Goal: Information Seeking & Learning: Compare options

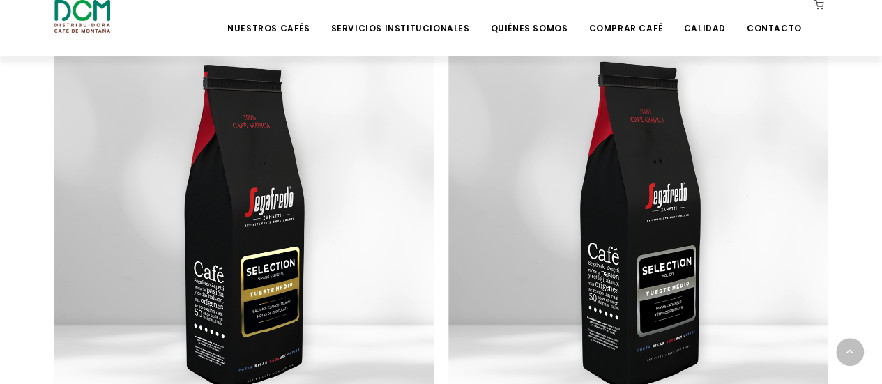
scroll to position [1194, 0]
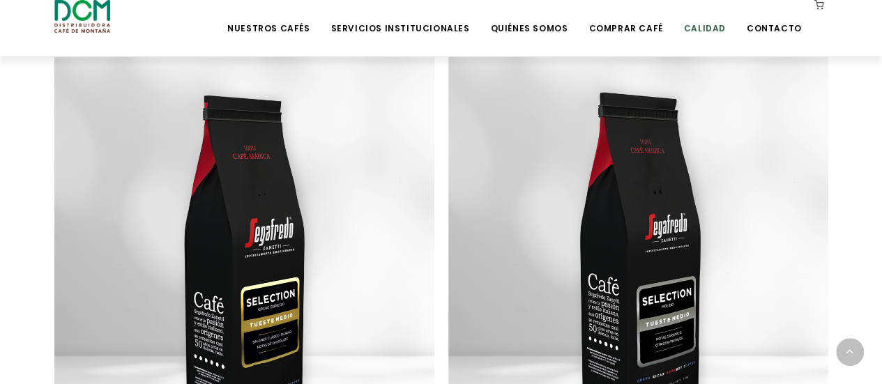
click at [706, 27] on link "Calidad" at bounding box center [704, 17] width 59 height 33
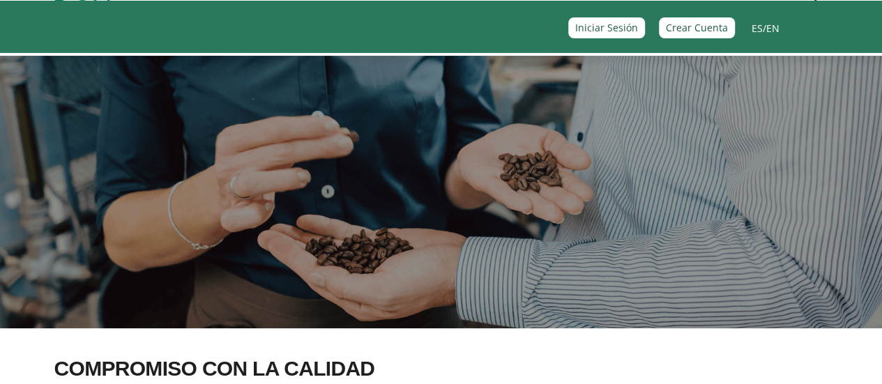
scroll to position [6, 0]
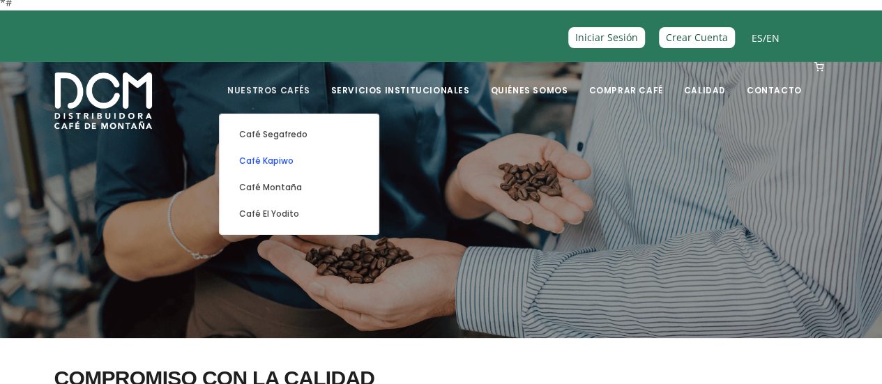
click at [305, 162] on link "Café Kapiwo" at bounding box center [299, 161] width 145 height 26
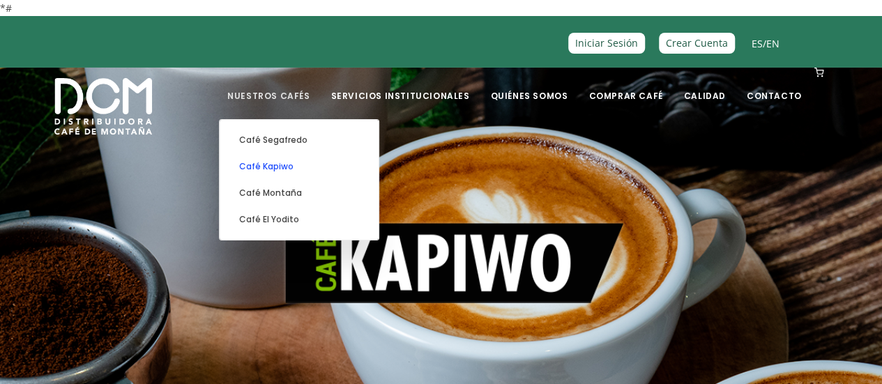
click at [305, 169] on link "Café Kapiwo" at bounding box center [299, 166] width 145 height 26
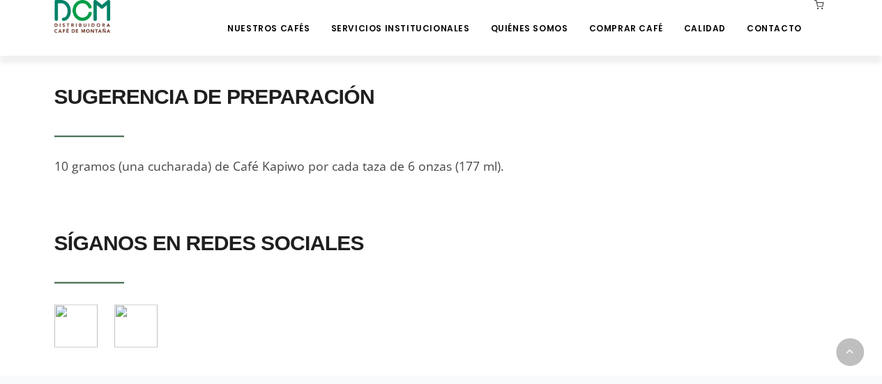
scroll to position [1423, 0]
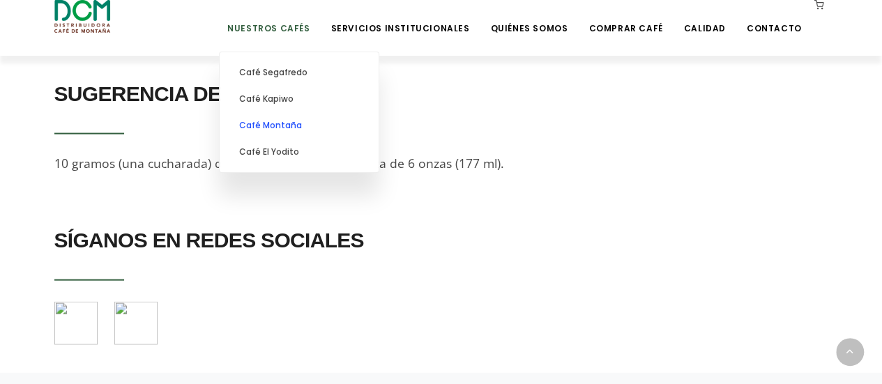
click at [312, 123] on link "Café Montaña" at bounding box center [299, 125] width 145 height 26
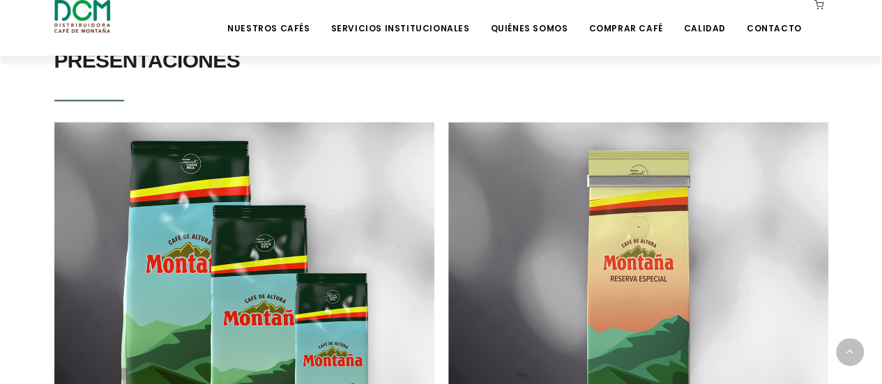
scroll to position [837, 0]
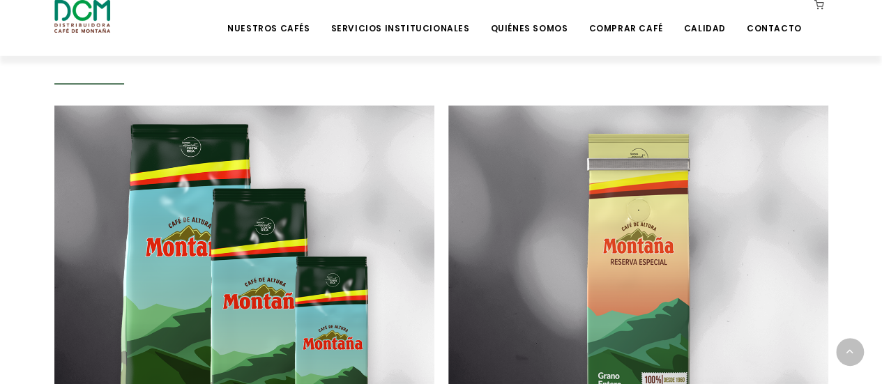
click at [29, 239] on section "PRESENTACIONES CAFÉ MONTAÑA 100% PURO MOLIDO / 125GR, 250GR, 500GR Y 1KG" at bounding box center [441, 264] width 882 height 522
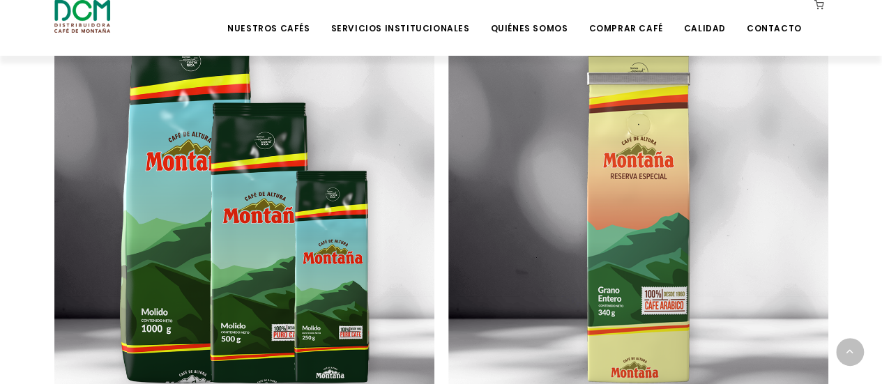
scroll to position [920, 0]
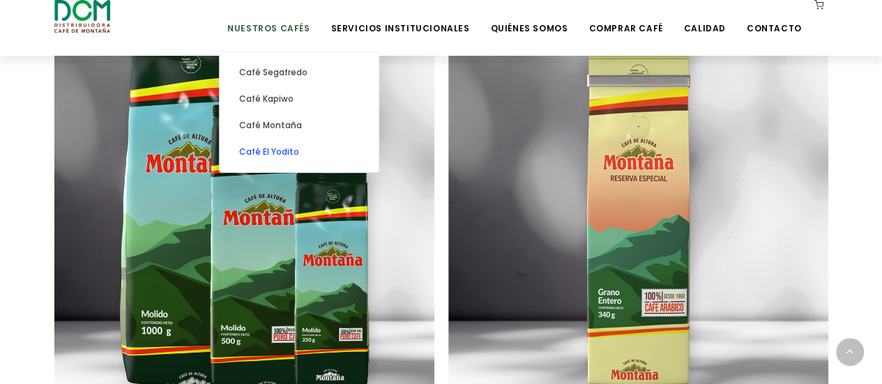
click at [298, 150] on link "Café El Yodito" at bounding box center [299, 152] width 145 height 26
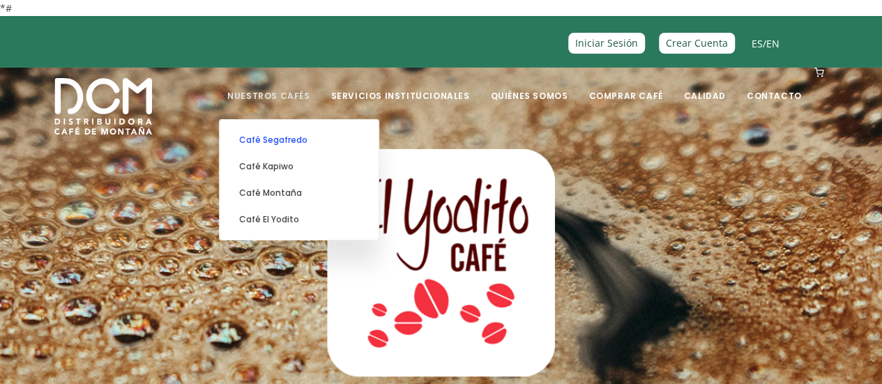
click at [309, 142] on link "Café Segafredo" at bounding box center [299, 140] width 145 height 26
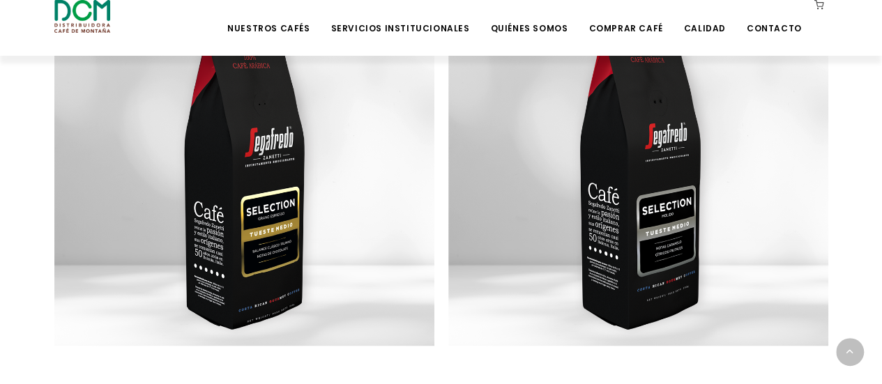
scroll to position [1283, 0]
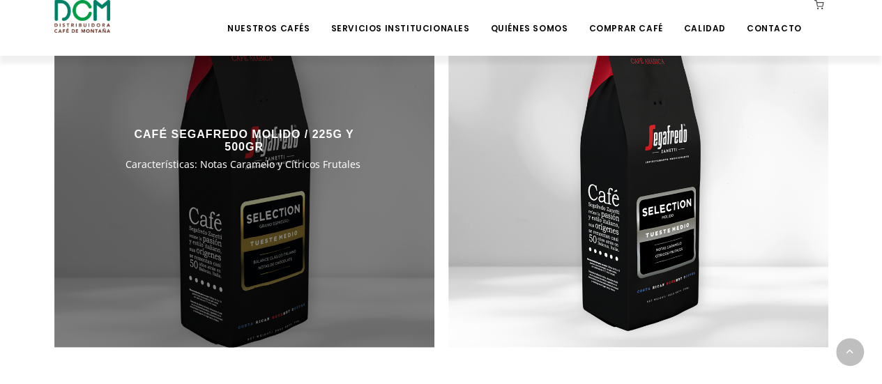
click at [268, 213] on div at bounding box center [244, 157] width 380 height 380
click at [264, 206] on div at bounding box center [244, 157] width 380 height 380
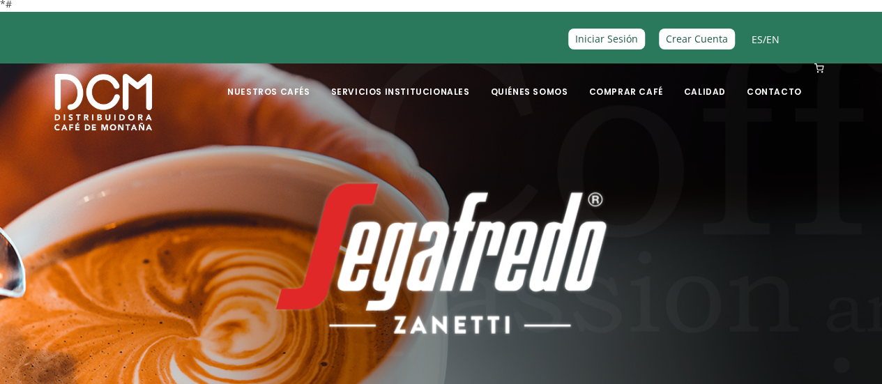
scroll to position [0, 0]
